Goal: Transaction & Acquisition: Subscribe to service/newsletter

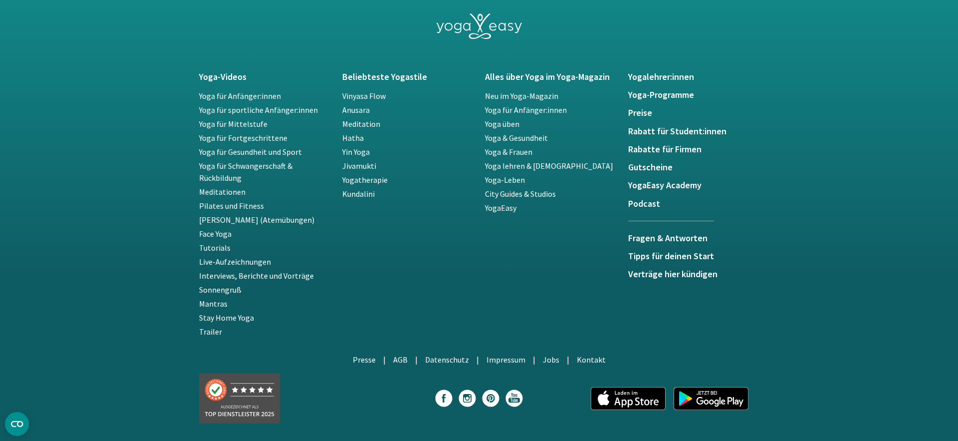
scroll to position [1726, 0]
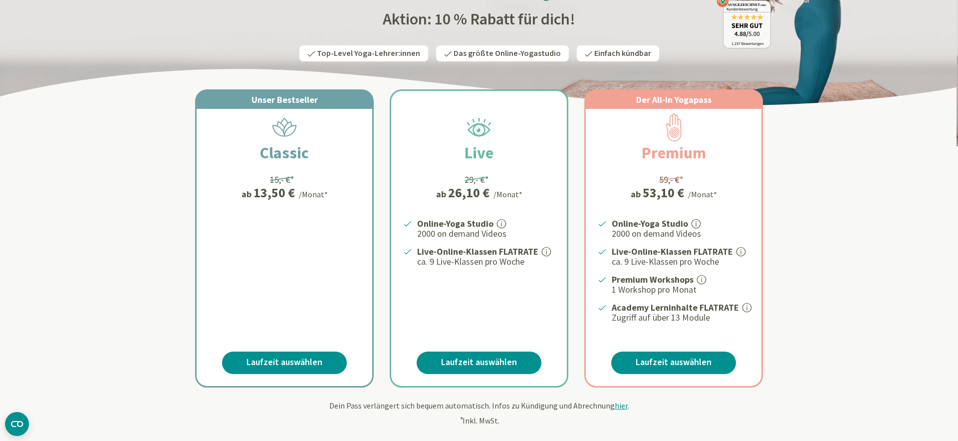
scroll to position [66, 0]
